Goal: Task Accomplishment & Management: Complete application form

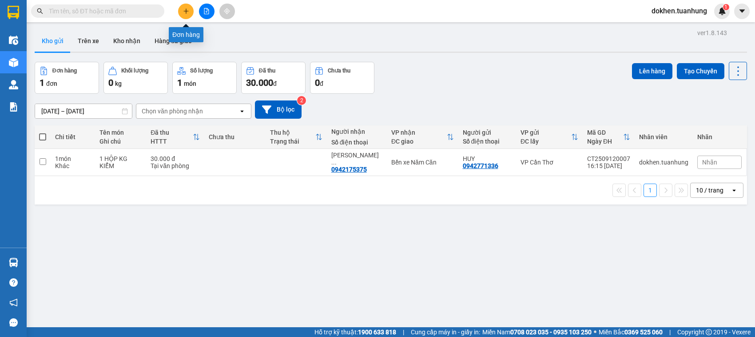
click at [185, 8] on icon "plus" at bounding box center [186, 11] width 6 height 6
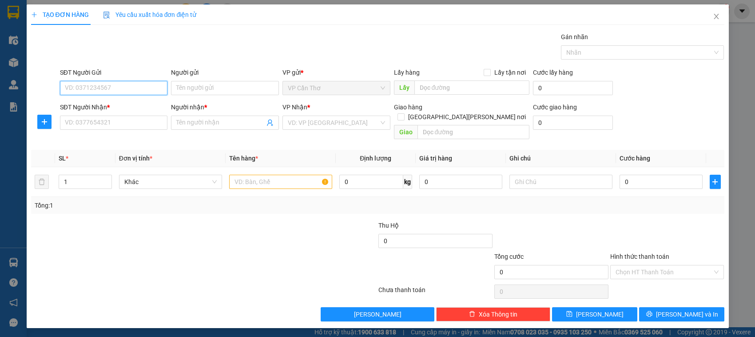
click at [134, 81] on input "SĐT Người Gửi" at bounding box center [114, 88] width 108 height 14
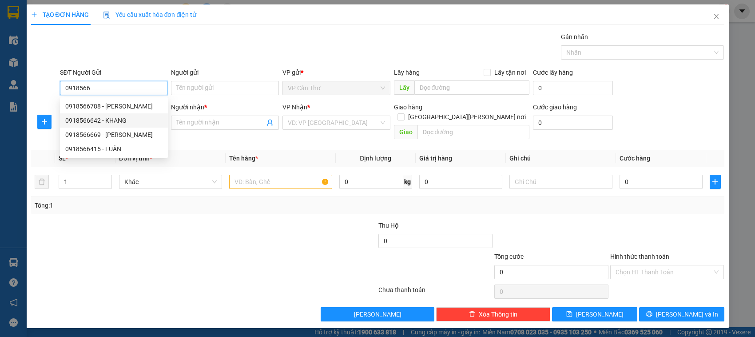
click at [114, 120] on div "0918566642 - KHANG" at bounding box center [113, 120] width 97 height 10
type input "0918566642"
type input "KHANG"
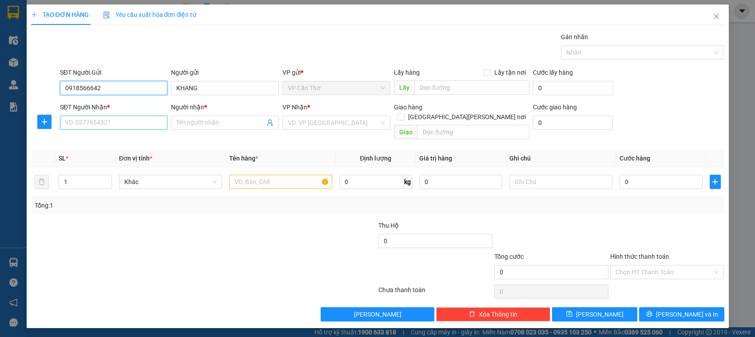
type input "0918566642"
click at [114, 123] on input "SĐT Người Nhận *" at bounding box center [114, 122] width 108 height 14
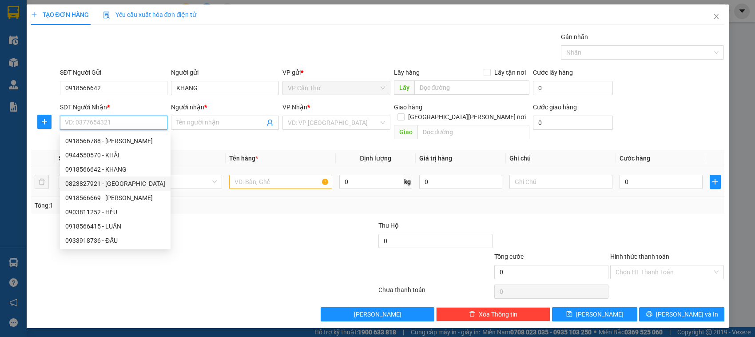
click at [121, 186] on div "0823827921 - [GEOGRAPHIC_DATA]" at bounding box center [115, 184] width 100 height 10
type input "0823827921"
type input "MỸ YẾN"
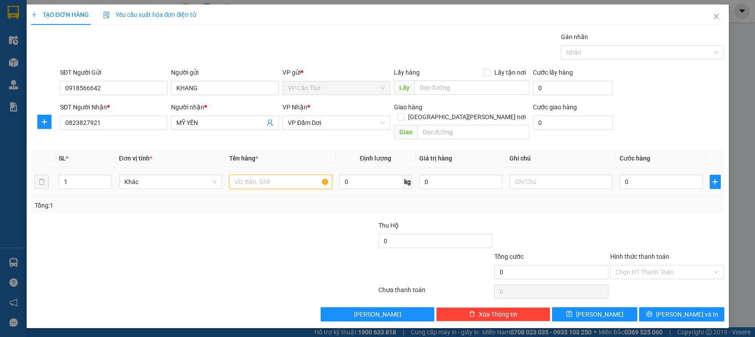
drag, startPoint x: 253, startPoint y: 179, endPoint x: 246, endPoint y: 180, distance: 7.7
click at [248, 179] on input "text" at bounding box center [280, 182] width 103 height 14
type input "1 KIỆN KG KIỂM"
click at [629, 176] on input "0" at bounding box center [661, 182] width 83 height 14
type input "5"
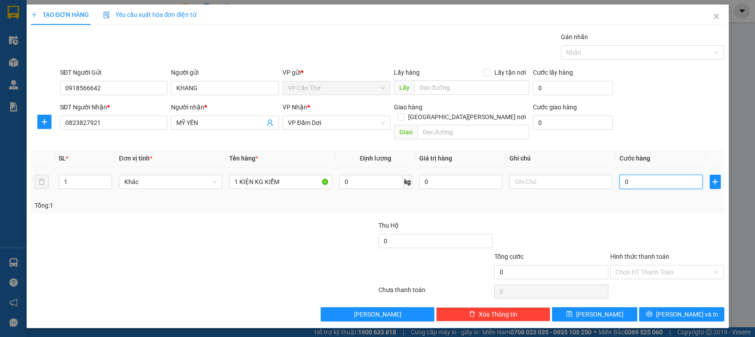
type input "5"
type input "50"
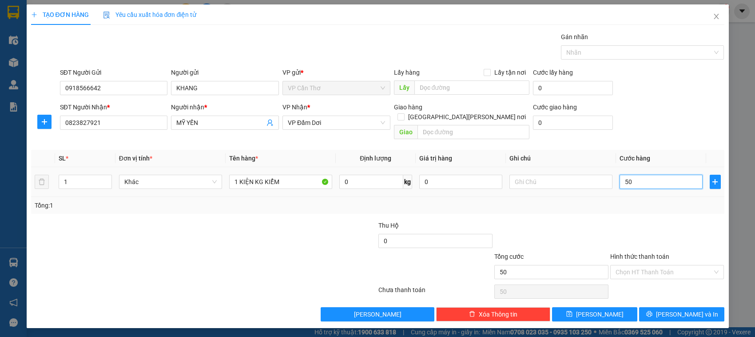
type input "500"
type input "5.000"
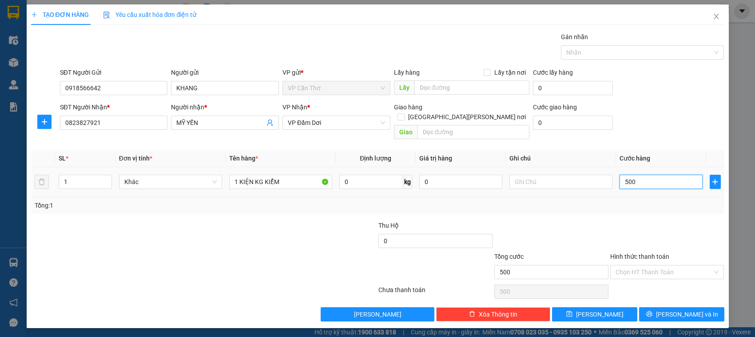
type input "5.000"
type input "50.000"
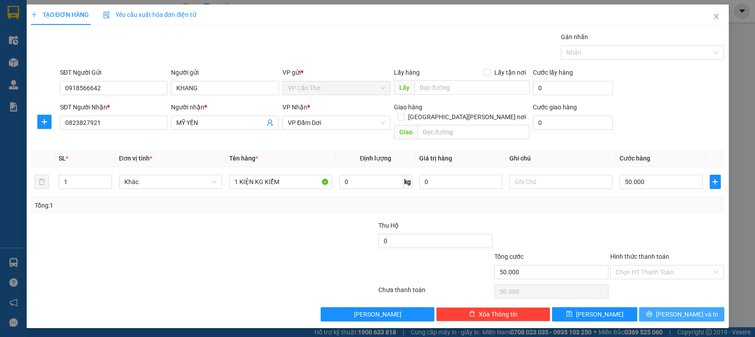
click at [656, 307] on button "[PERSON_NAME] và In" at bounding box center [681, 314] width 85 height 14
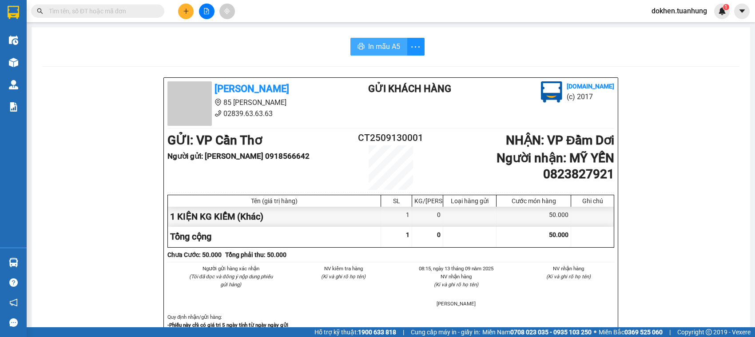
click at [370, 45] on span "In mẫu A5" at bounding box center [384, 46] width 32 height 11
click at [238, 330] on div "Hỗ trợ kỹ thuật: 1900 633 818 | Cung cấp máy in - giấy in: [GEOGRAPHIC_DATA] 07…" at bounding box center [375, 332] width 751 height 10
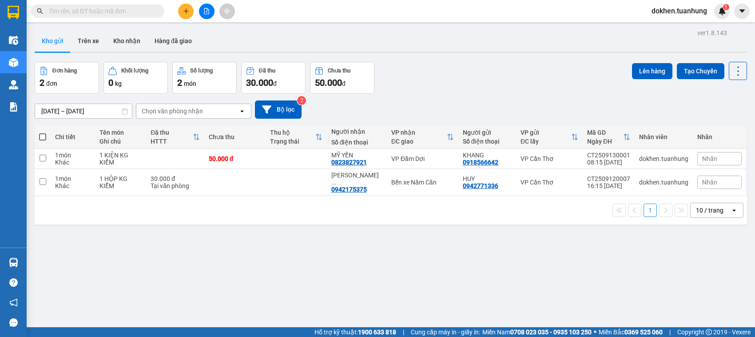
click at [110, 12] on input "text" at bounding box center [101, 11] width 105 height 10
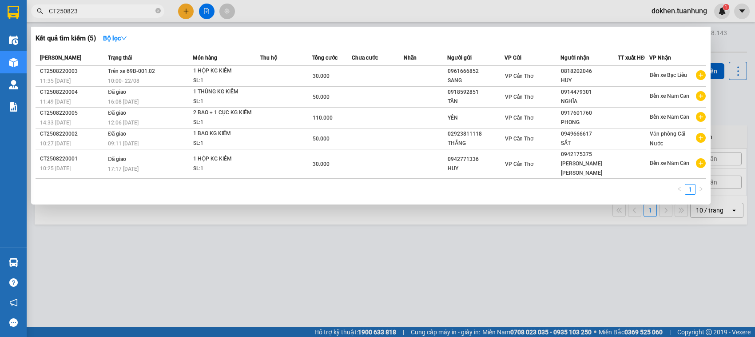
click at [98, 5] on span "CT250823" at bounding box center [97, 10] width 133 height 13
click at [90, 13] on input "CT250823" at bounding box center [101, 11] width 105 height 10
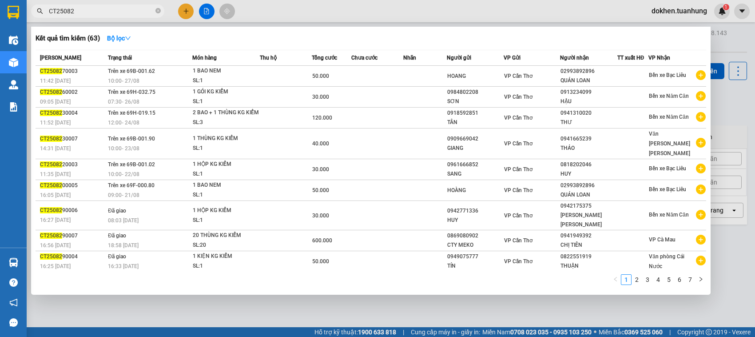
type input "CT250823"
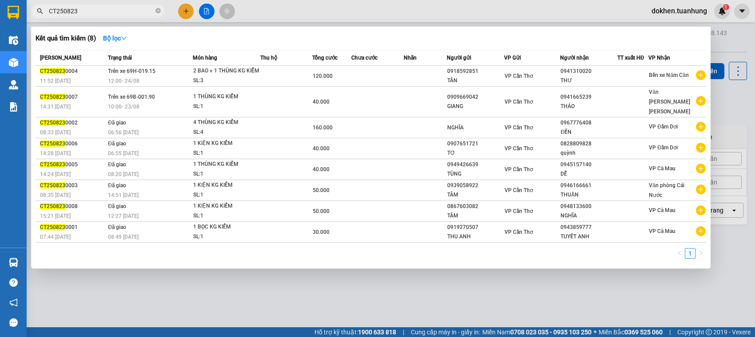
click at [403, 298] on div at bounding box center [377, 168] width 755 height 337
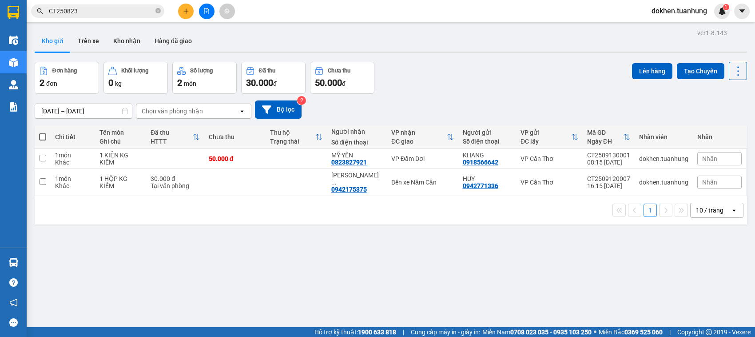
click at [465, 281] on div "ver 1.8.143 Kho gửi Trên xe [PERSON_NAME] Hàng đã [PERSON_NAME] hàng 2 đơn [PER…" at bounding box center [391, 195] width 720 height 337
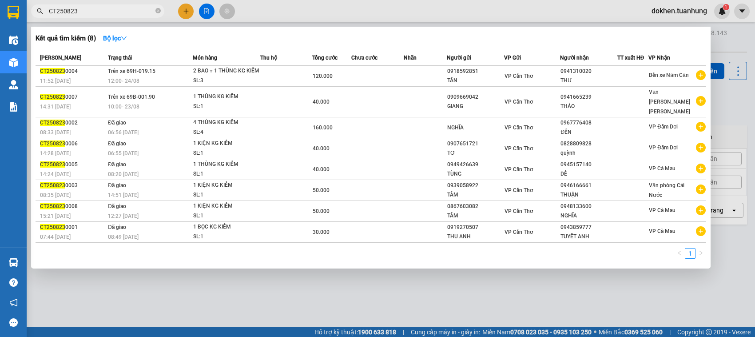
click at [96, 12] on input "CT250823" at bounding box center [101, 11] width 105 height 10
click at [238, 308] on div at bounding box center [377, 168] width 755 height 337
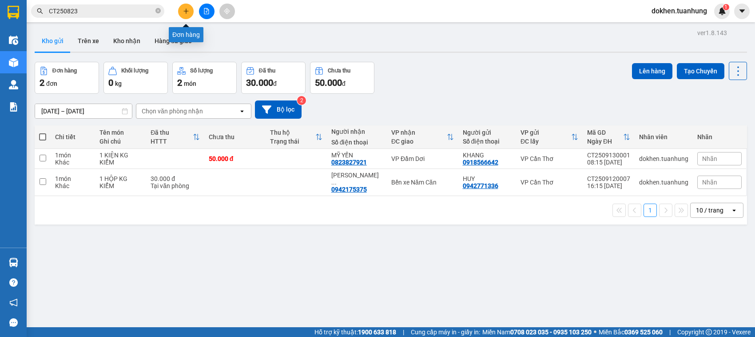
click at [187, 10] on icon "plus" at bounding box center [186, 11] width 6 height 6
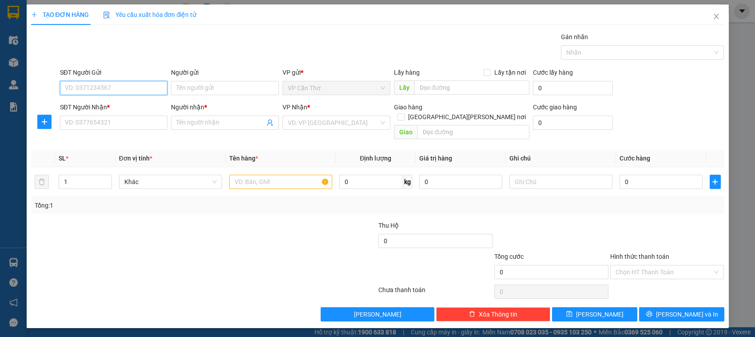
click at [133, 92] on input "SĐT Người Gửi" at bounding box center [114, 88] width 108 height 14
click at [118, 109] on div "0942771336 - HUY" at bounding box center [113, 106] width 97 height 10
type input "0942771336"
type input "HUY"
type input "0942771336"
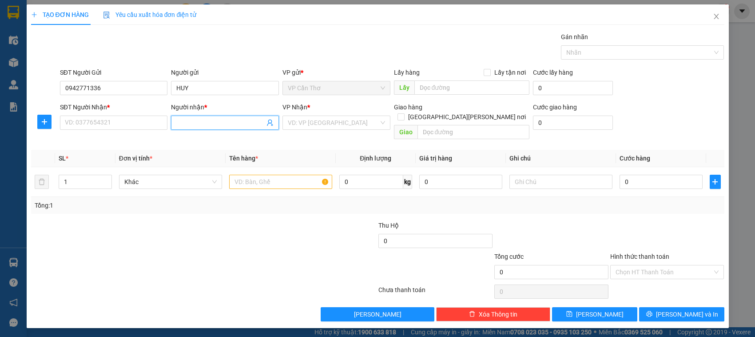
click at [270, 123] on icon "user-add" at bounding box center [270, 122] width 7 height 7
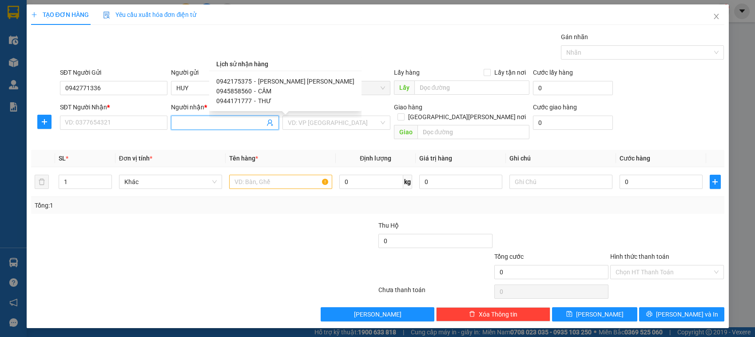
click at [260, 90] on span "CẦM" at bounding box center [264, 91] width 13 height 7
type input "0945858560"
type input "CẦM"
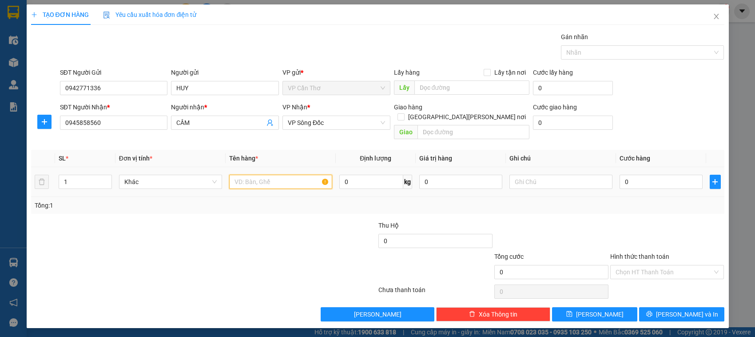
click at [250, 177] on input "text" at bounding box center [280, 182] width 103 height 14
type input "1 HỘP KG KIỂM"
click at [624, 178] on input "0" at bounding box center [661, 182] width 83 height 14
type input "3"
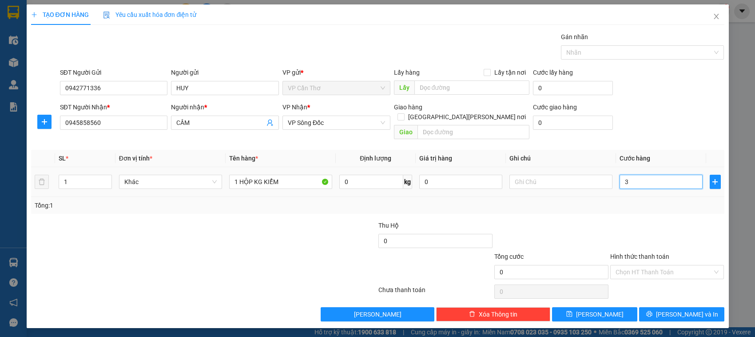
type input "3"
type input "30"
type input "300"
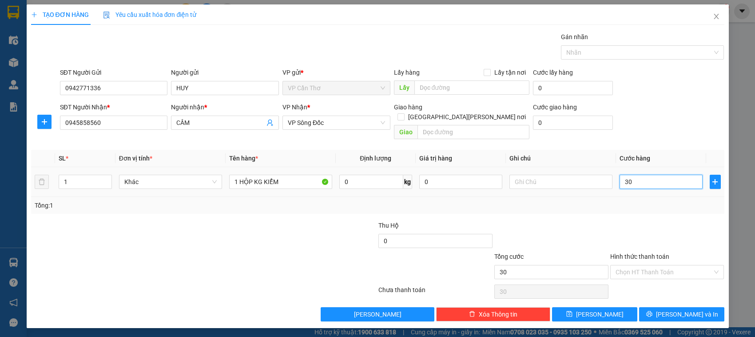
type input "300"
type input "3.000"
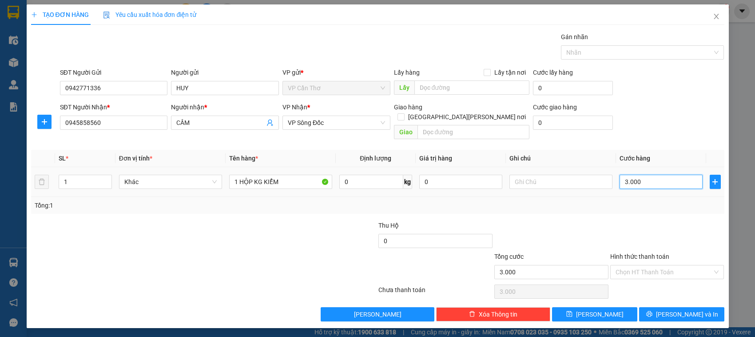
type input "30.000"
click at [629, 265] on input "Hình thức thanh toán" at bounding box center [664, 271] width 97 height 13
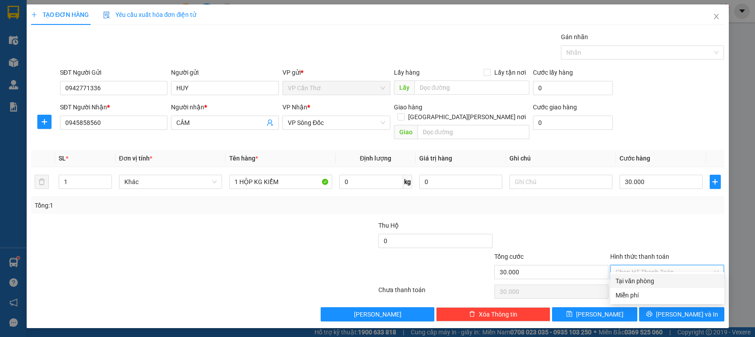
click at [632, 283] on div "Tại văn phòng" at bounding box center [667, 281] width 103 height 10
type input "0"
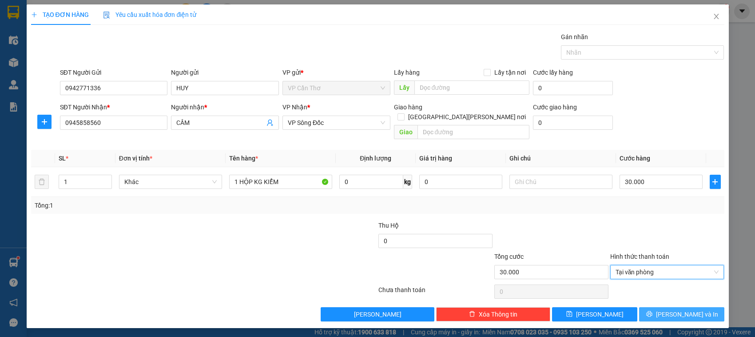
click at [651, 307] on button "[PERSON_NAME] và In" at bounding box center [681, 314] width 85 height 14
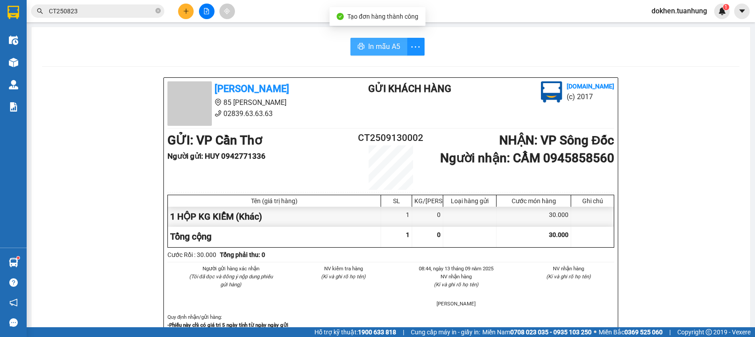
click at [380, 49] on span "In mẫu A5" at bounding box center [384, 46] width 32 height 11
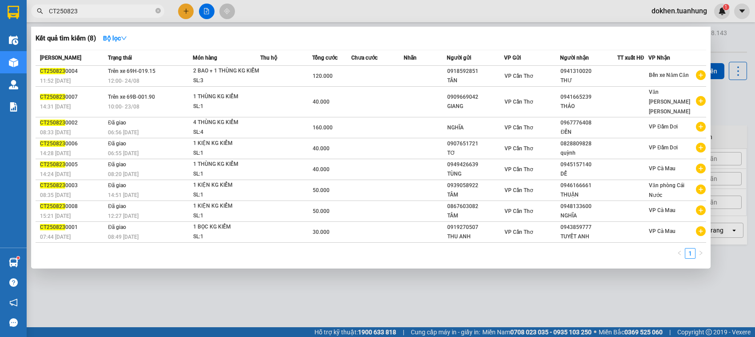
click at [103, 12] on input "CT250823" at bounding box center [101, 11] width 105 height 10
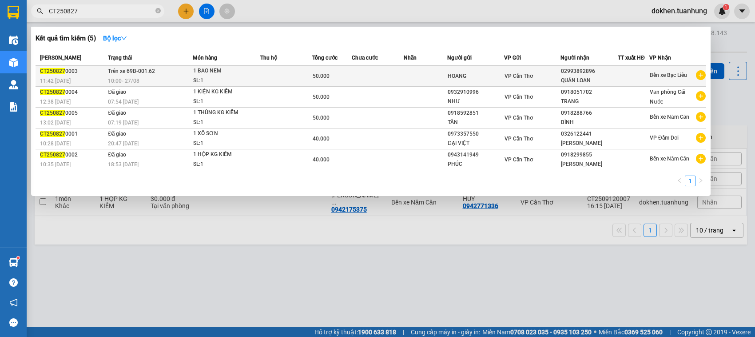
type input "CT250827"
click at [341, 68] on td "50.000" at bounding box center [332, 76] width 40 height 21
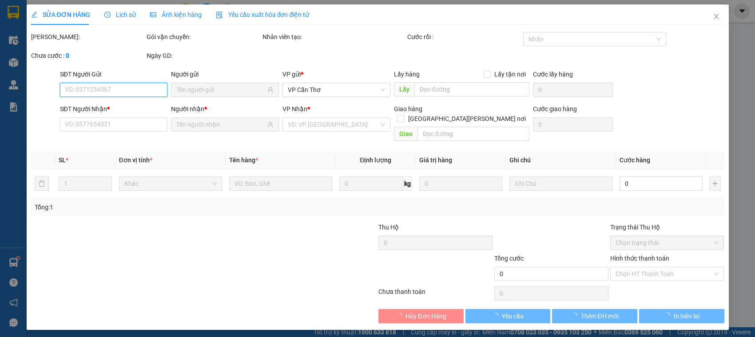
type input "02993892896"
type input "50.000"
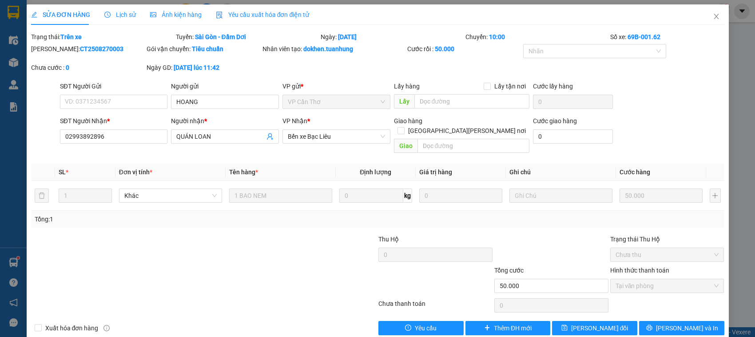
click at [183, 247] on div at bounding box center [146, 249] width 232 height 31
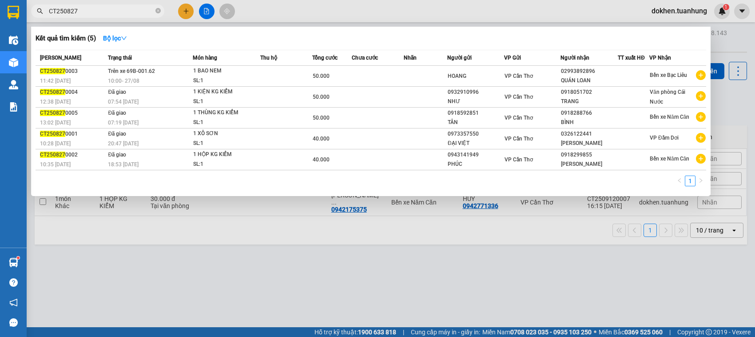
click at [135, 12] on input "CT250827" at bounding box center [101, 11] width 105 height 10
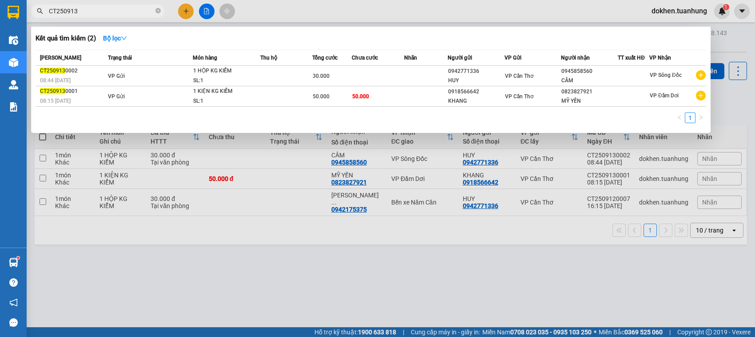
type input "CT250913"
click at [183, 10] on div at bounding box center [377, 168] width 755 height 337
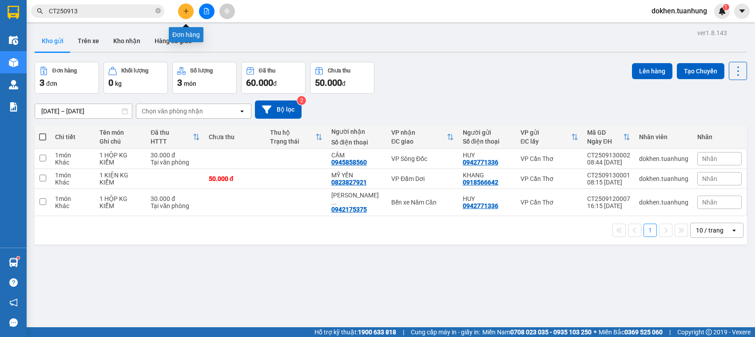
click at [183, 10] on icon "plus" at bounding box center [186, 11] width 6 height 6
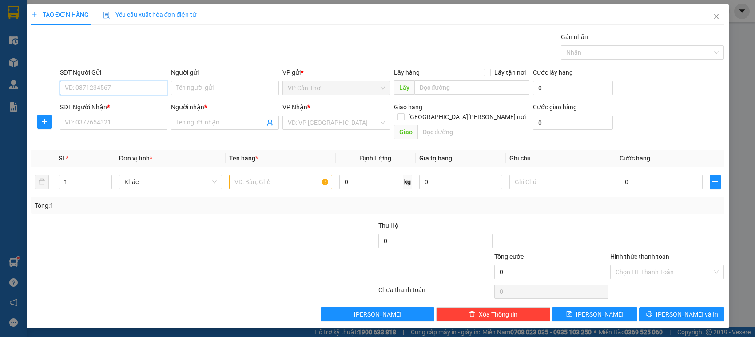
click at [135, 86] on input "SĐT Người Gửi" at bounding box center [114, 88] width 108 height 14
type input "0862880266"
click at [181, 83] on input "Người gửi" at bounding box center [225, 88] width 108 height 14
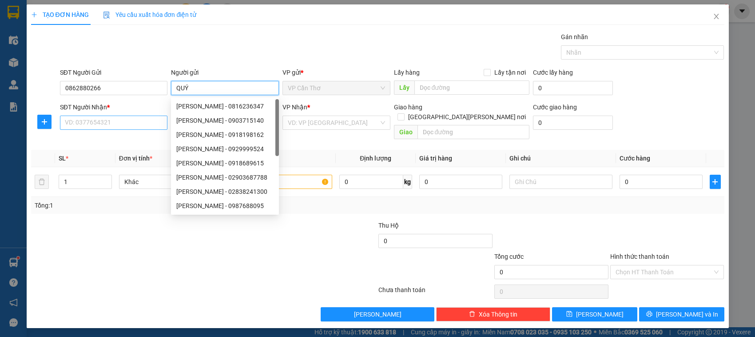
type input "QUÝ"
click at [114, 126] on input "SĐT Người Nhận *" at bounding box center [114, 122] width 108 height 14
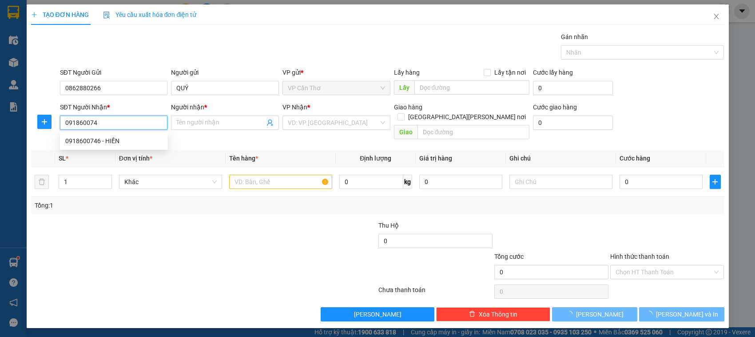
type input "0918600746"
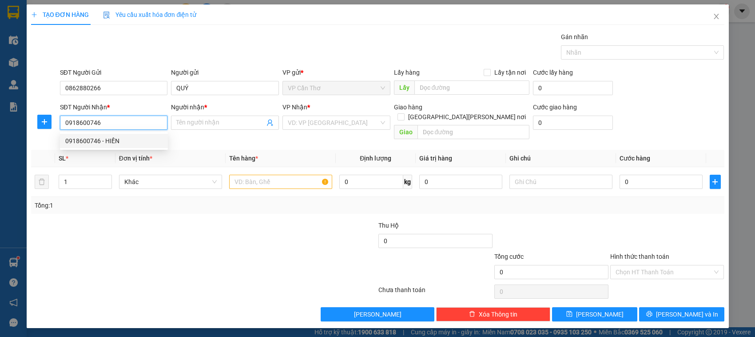
click at [114, 143] on div "0918600746 - HIỀN" at bounding box center [113, 141] width 97 height 10
type input "HIỀN"
type input "0918600746"
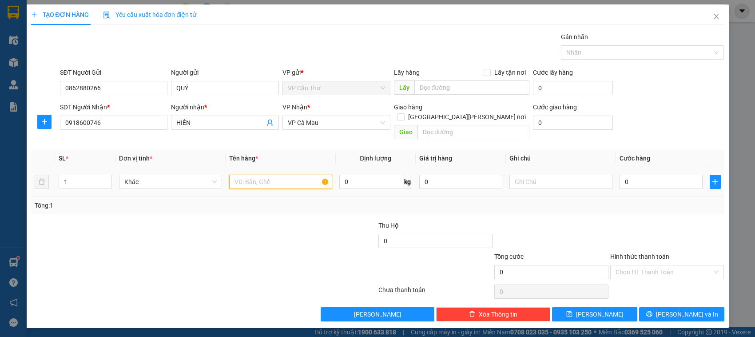
click at [243, 175] on input "text" at bounding box center [280, 182] width 103 height 14
type input "1 KIỆN KG KIỂM"
type input "5"
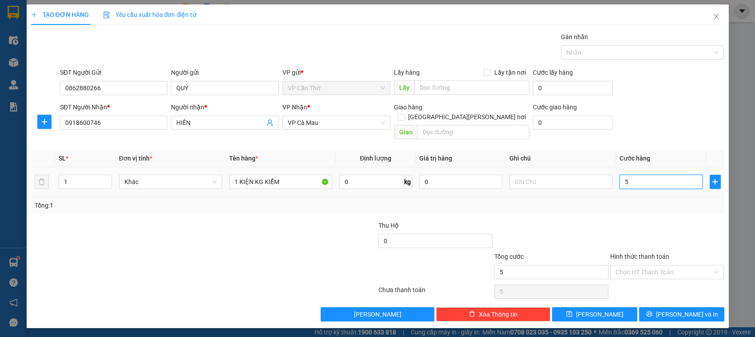
type input "50"
type input "500"
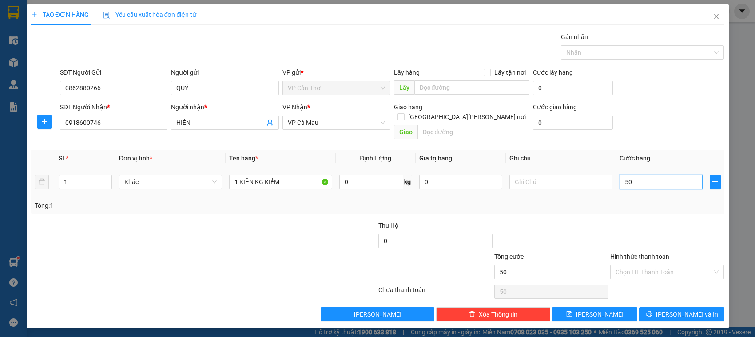
type input "500"
type input "5.000"
type input "50.000"
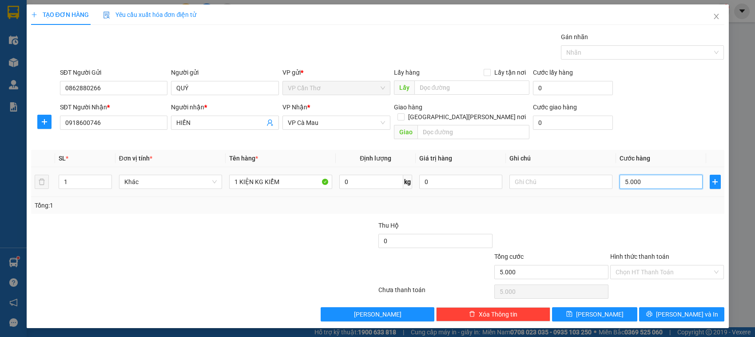
type input "50.000"
click at [652, 307] on button "[PERSON_NAME] và In" at bounding box center [681, 314] width 85 height 14
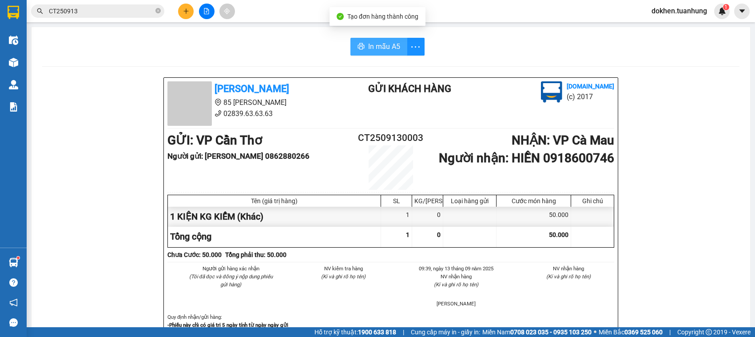
click at [372, 44] on span "In mẫu A5" at bounding box center [384, 46] width 32 height 11
